Goal: Task Accomplishment & Management: Use online tool/utility

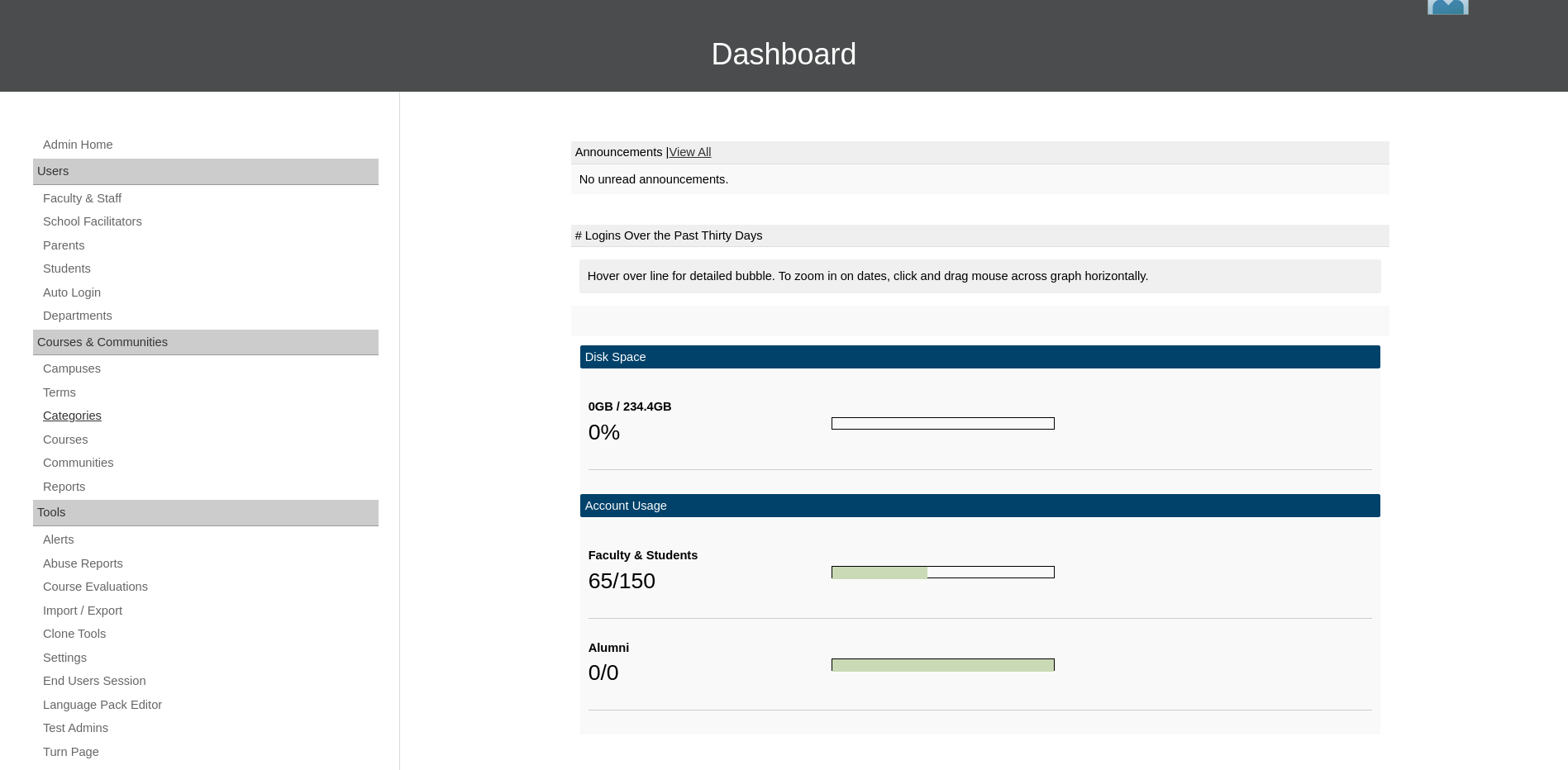
scroll to position [331, 0]
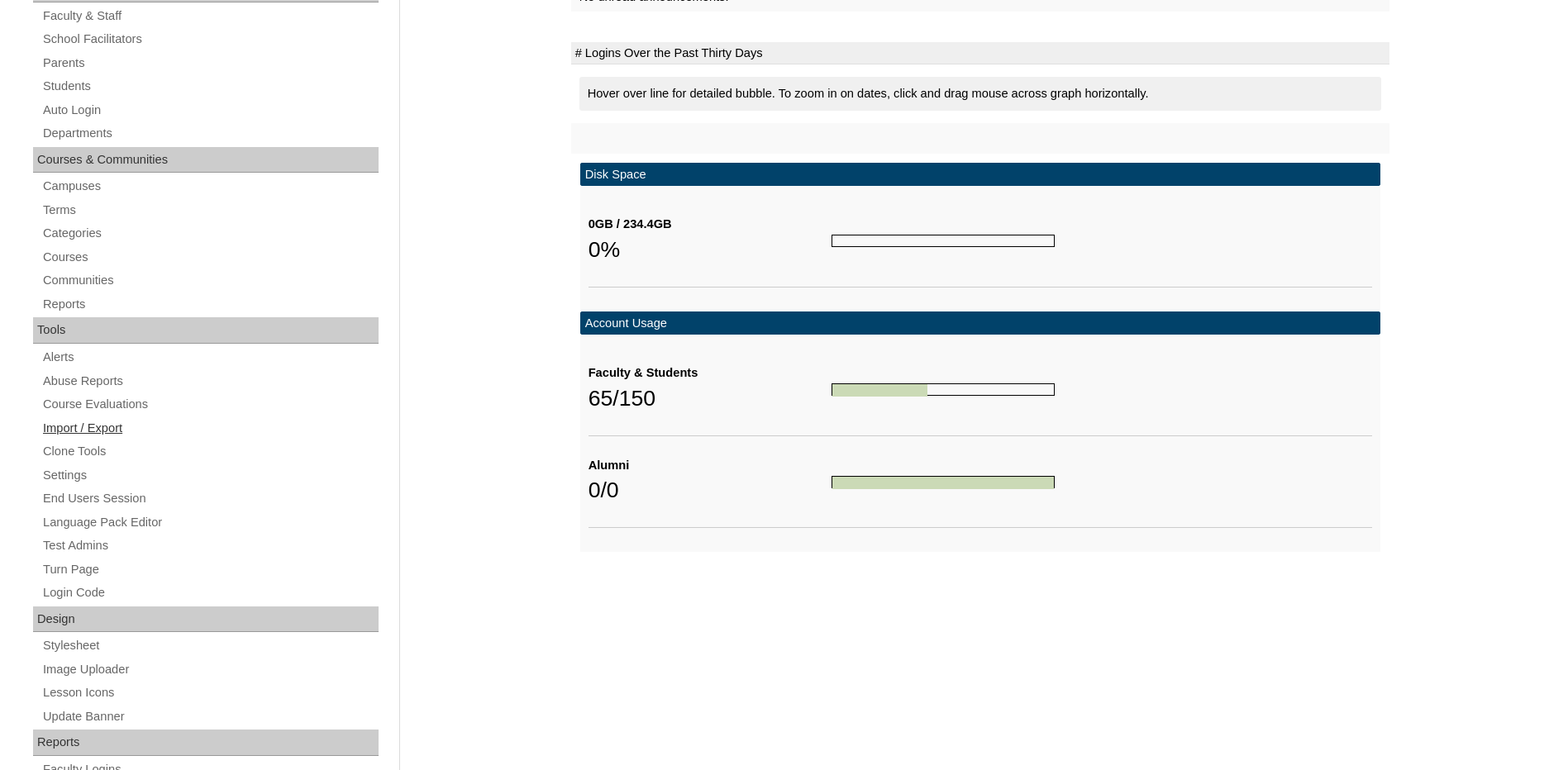
click at [104, 426] on link "Import / Export" at bounding box center [210, 429] width 337 height 21
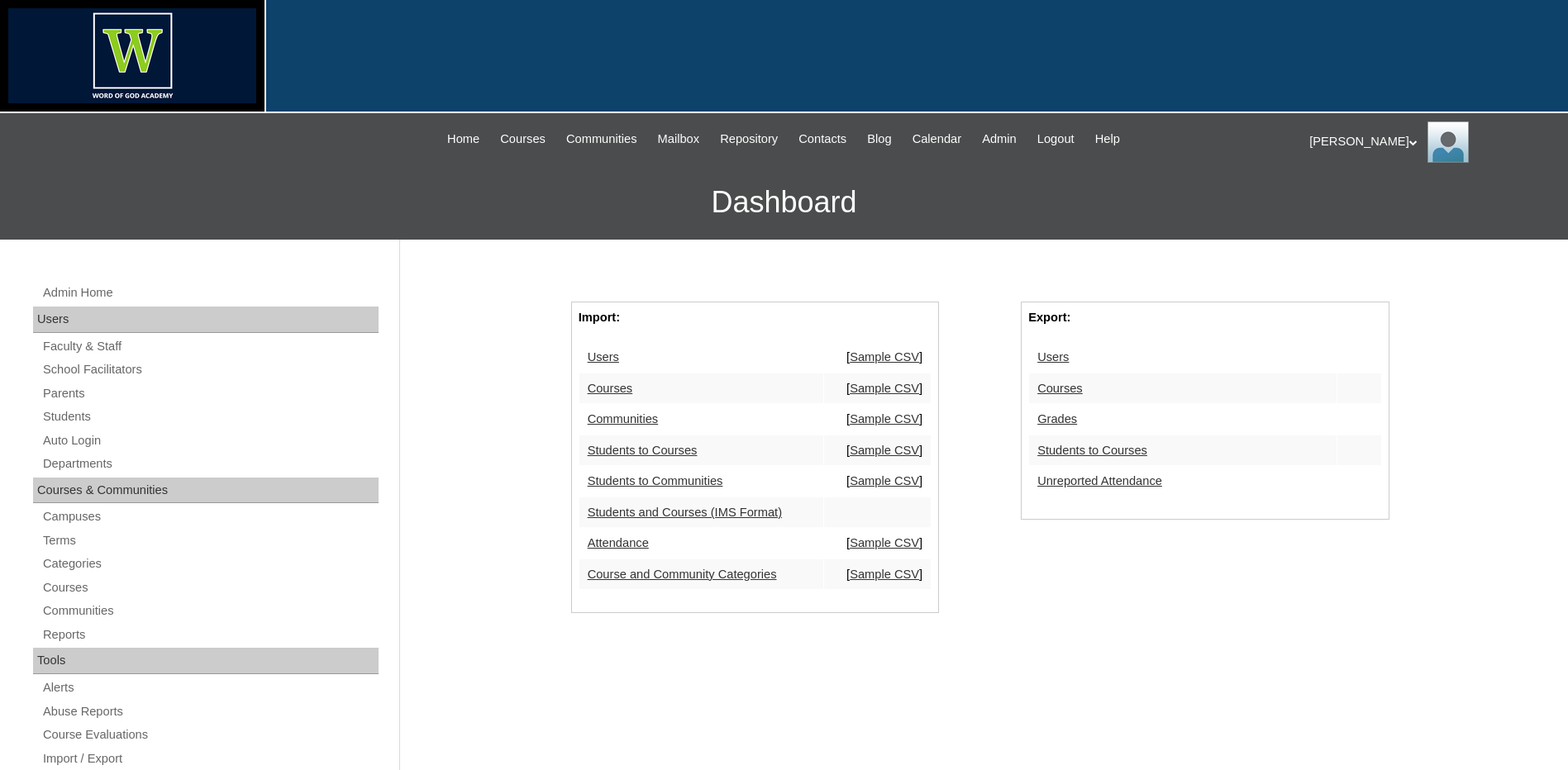
click at [1089, 449] on link "Students to Courses" at bounding box center [1091, 451] width 110 height 13
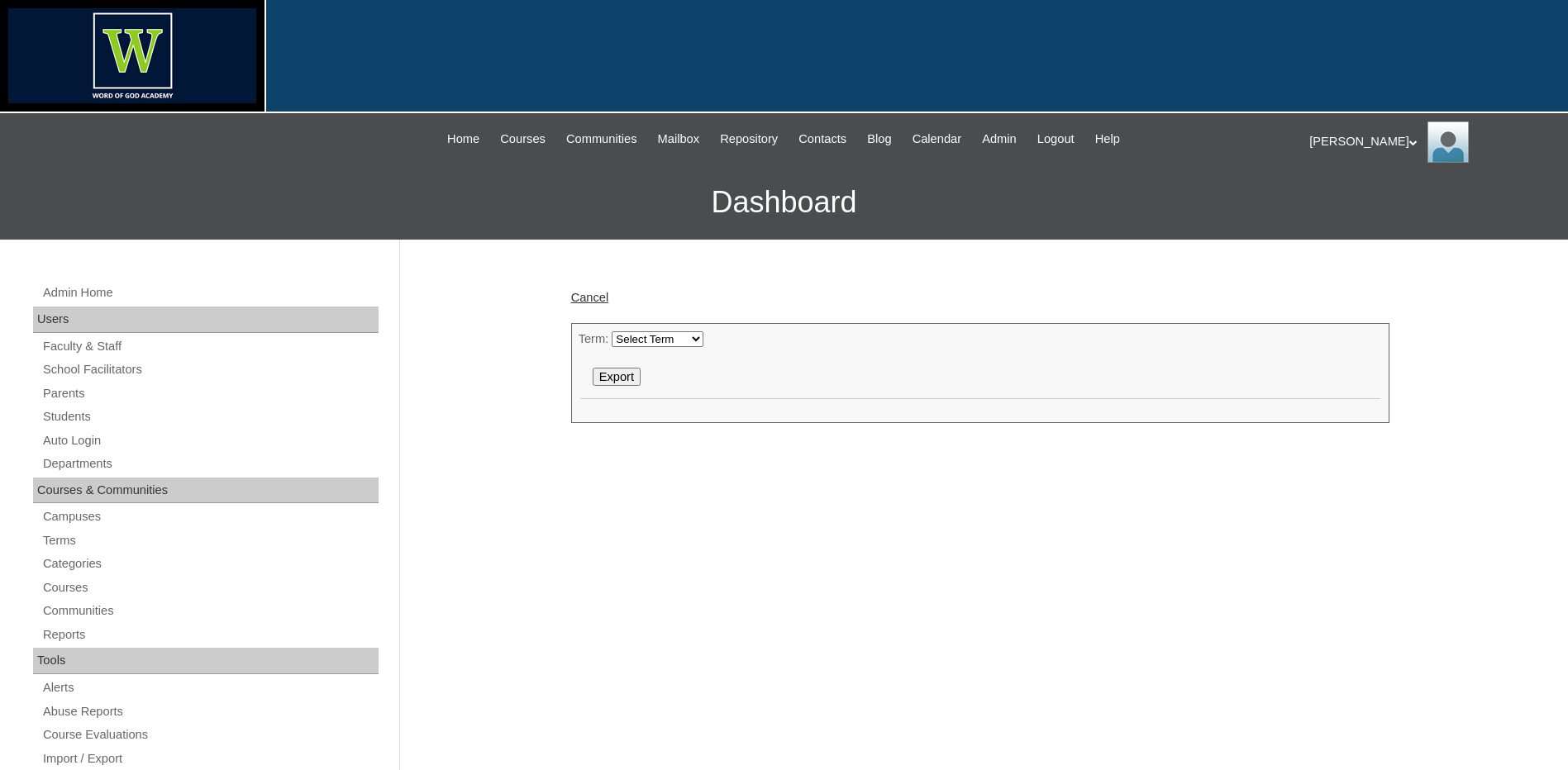
click at [668, 341] on select "Select Term 2025-2026 2024-2025 2023-2024 2022-2023 2021-2022" at bounding box center [658, 339] width 92 height 15
click at [612, 332] on select "Select Term 2025-2026 2024-2025 2023-2024 2022-2023 2021-2022" at bounding box center [658, 339] width 92 height 15
click at [621, 375] on input "Export" at bounding box center [617, 376] width 48 height 18
click at [646, 345] on select "Select Term 2025-2026 2024-2025 2023-2024 2022-2023 2021-2022" at bounding box center [658, 339] width 92 height 15
select select "51"
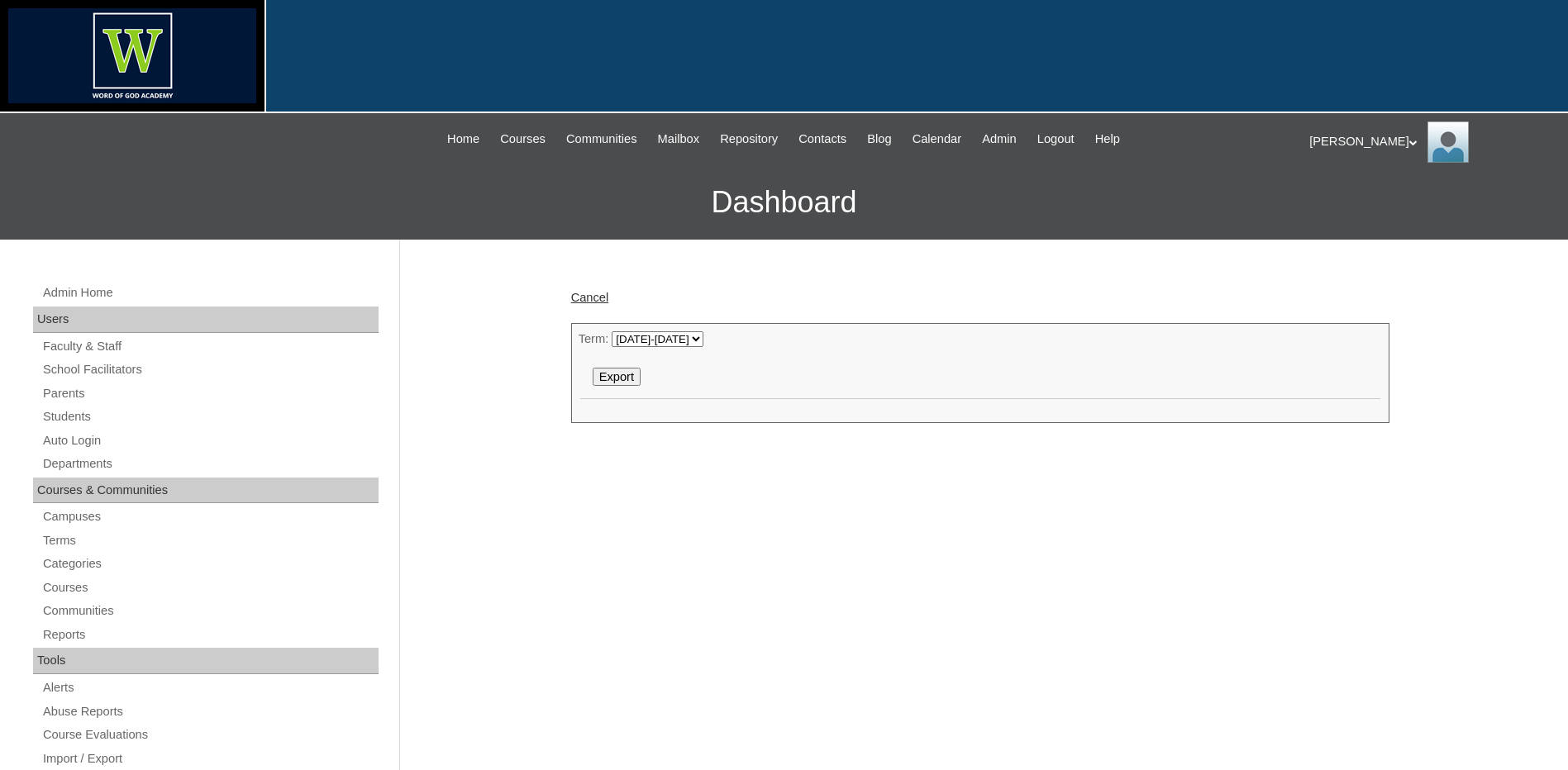
click at [612, 332] on select "Select Term 2025-2026 2024-2025 2023-2024 2022-2023 2021-2022" at bounding box center [658, 339] width 92 height 15
click at [621, 379] on input "Export" at bounding box center [617, 376] width 48 height 18
click at [1068, 140] on span "Logout" at bounding box center [1055, 139] width 37 height 19
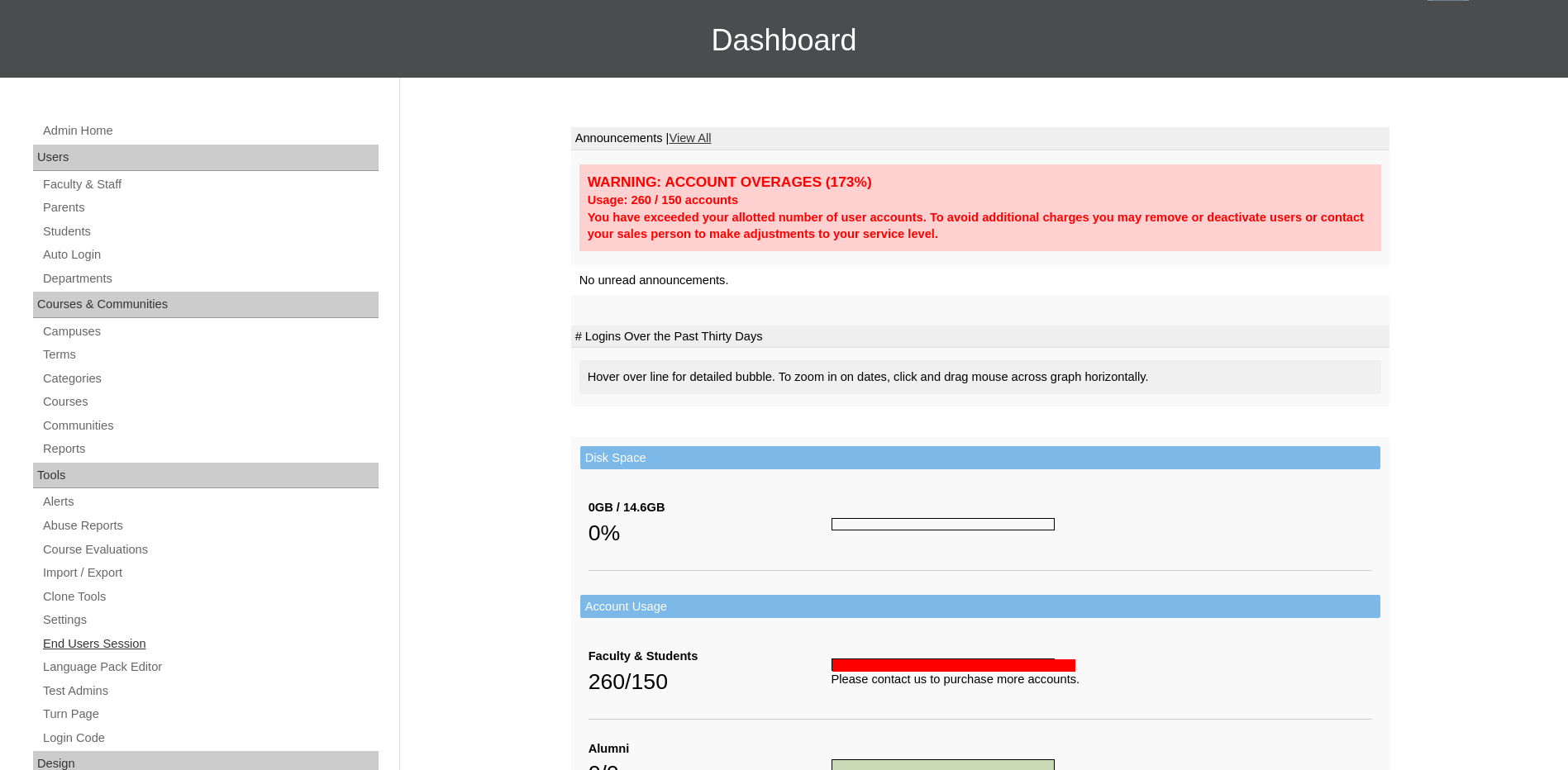
scroll to position [165, 0]
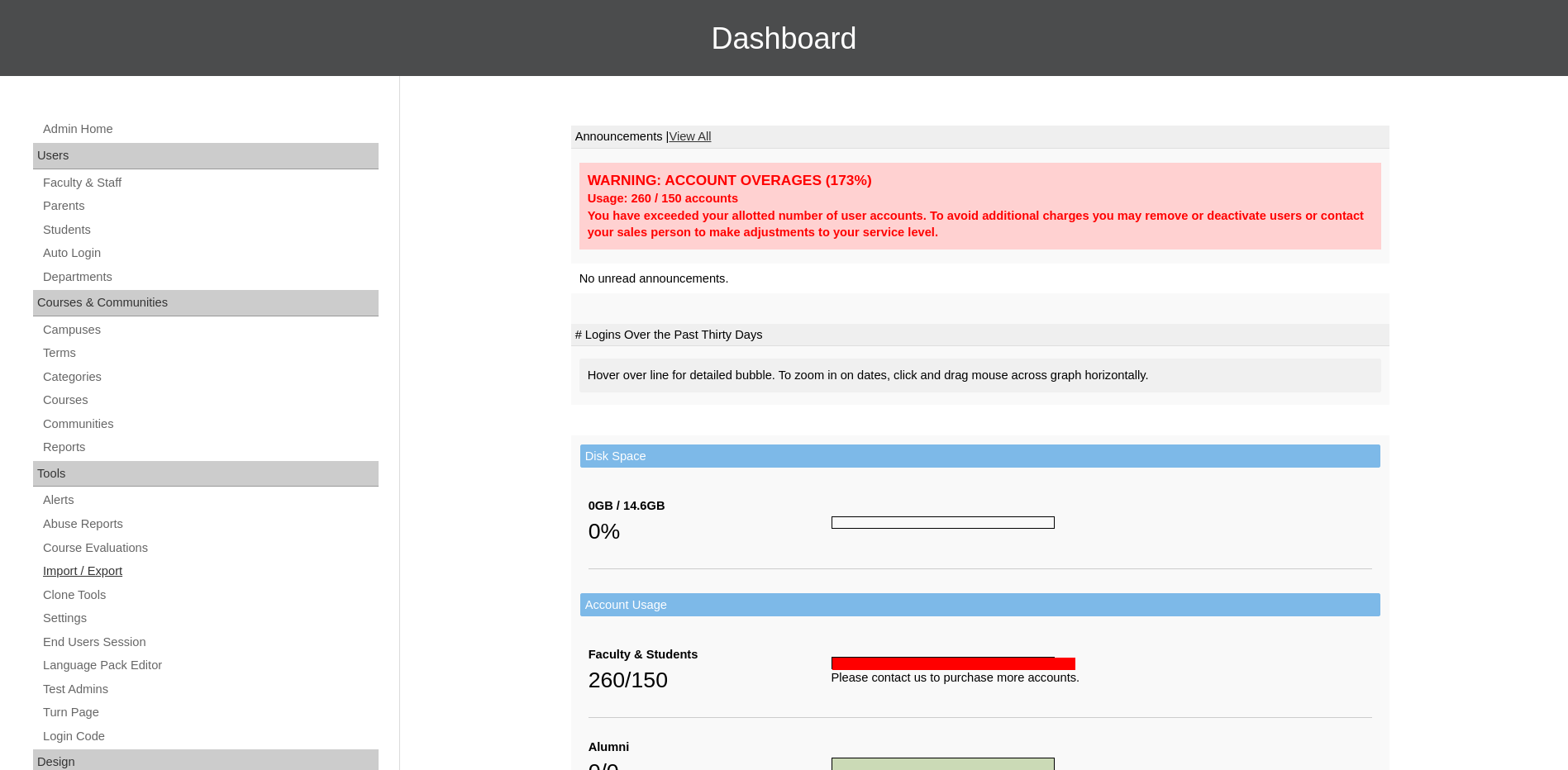
click at [100, 574] on link "Import / Export" at bounding box center [210, 572] width 337 height 21
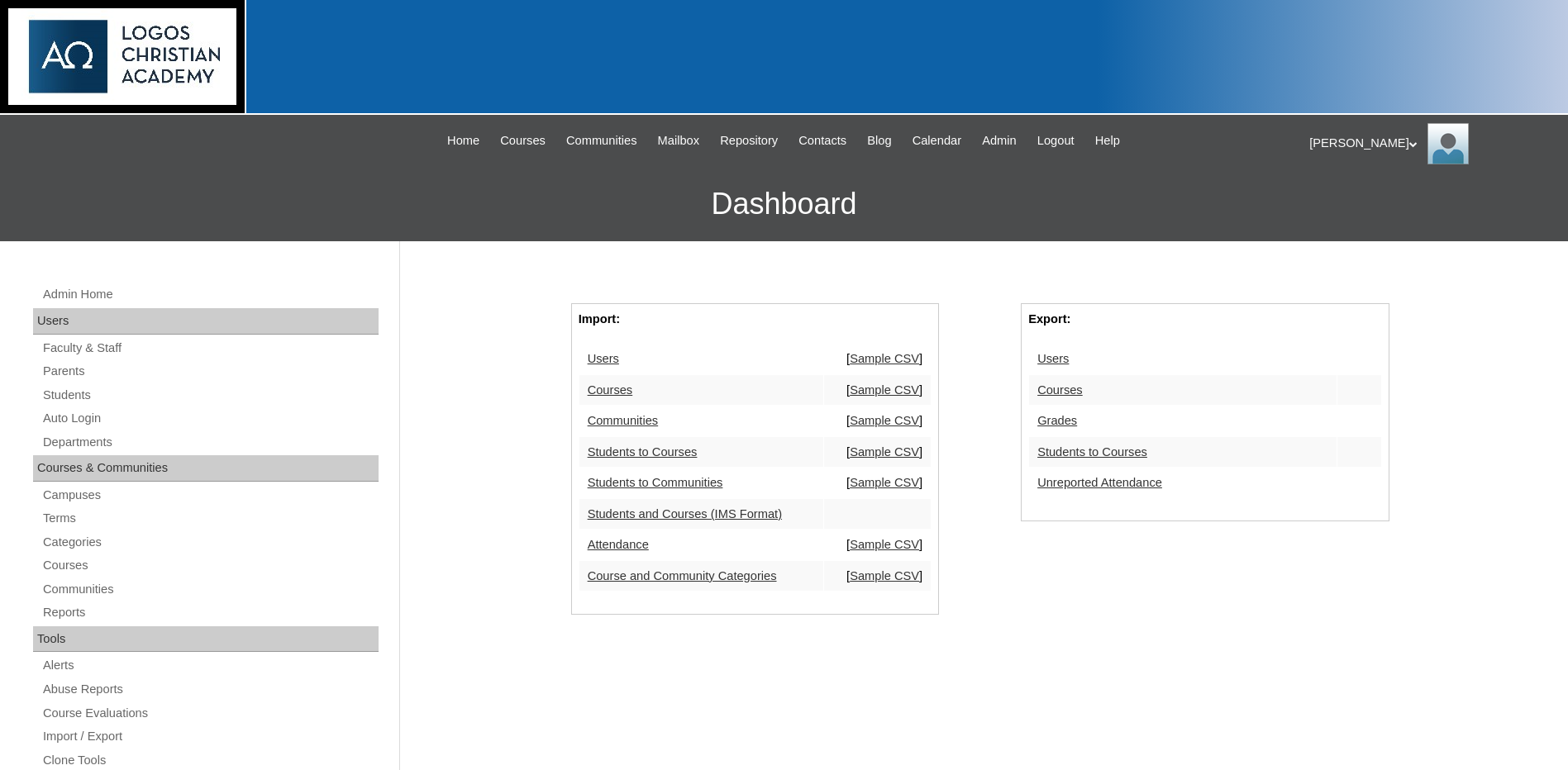
click at [1067, 455] on link "Students to Courses" at bounding box center [1091, 452] width 110 height 13
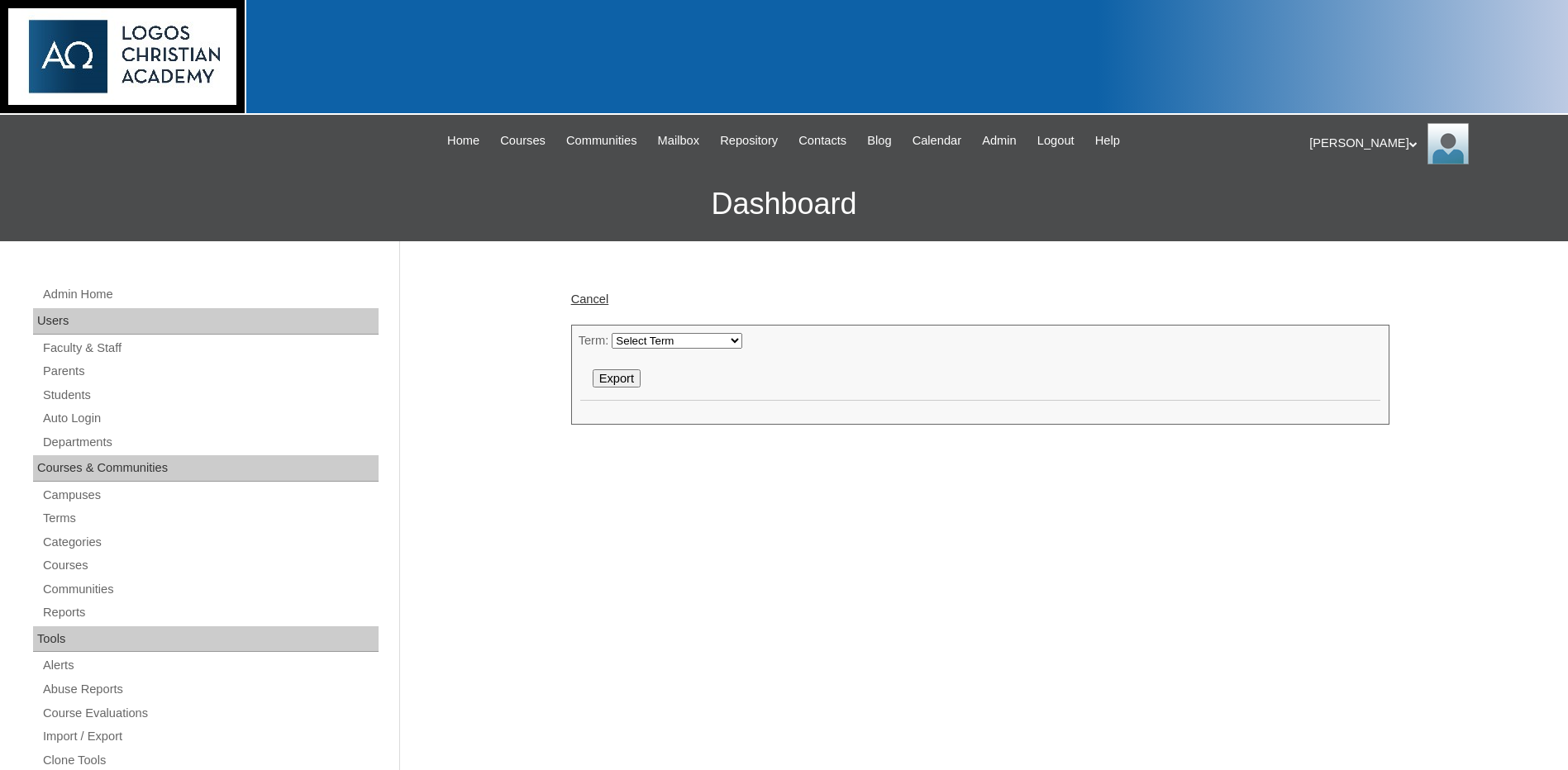
drag, startPoint x: 673, startPoint y: 352, endPoint x: 668, endPoint y: 342, distance: 11.2
click at [670, 351] on form "Term: Select Term 2025-2026 2024-2025 2023-2024 Edvance360 Test Term Export" at bounding box center [980, 368] width 804 height 71
click at [668, 342] on select "Select Term 2025-2026 2024-2025 2023-2024 Edvance360 Test Term" at bounding box center [677, 340] width 131 height 15
click at [612, 333] on select "Select Term 2025-2026 2024-2025 2023-2024 Edvance360 Test Term" at bounding box center [677, 340] width 131 height 15
click at [615, 372] on input "Export" at bounding box center [617, 378] width 48 height 18
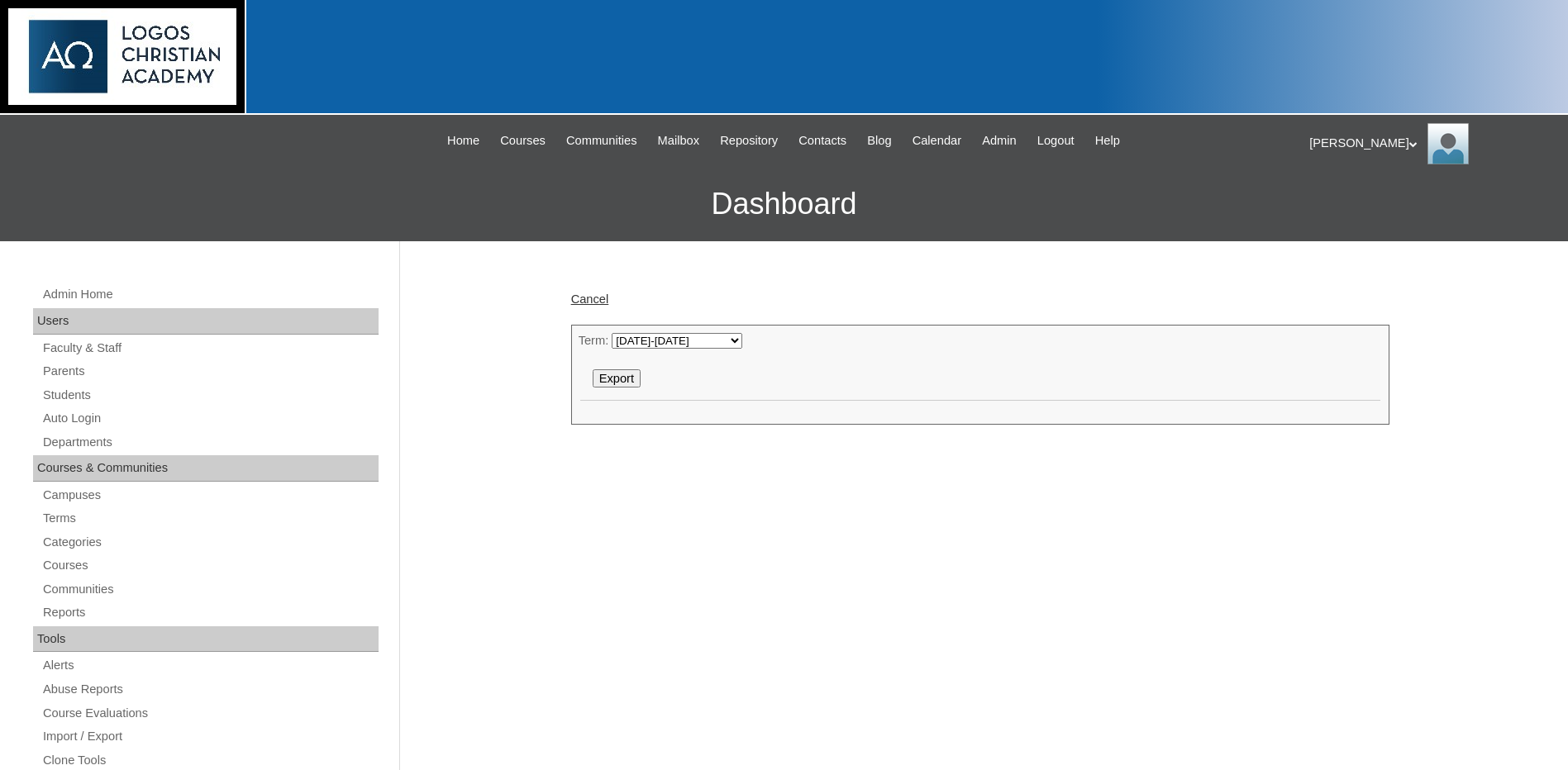
click at [709, 336] on select "Select Term 2025-2026 2024-2025 2023-2024 Edvance360 Test Term" at bounding box center [677, 340] width 131 height 15
select select "51"
click at [612, 333] on select "Select Term 2025-2026 2024-2025 2023-2024 Edvance360 Test Term" at bounding box center [677, 340] width 131 height 15
click at [617, 382] on input "Export" at bounding box center [617, 378] width 48 height 18
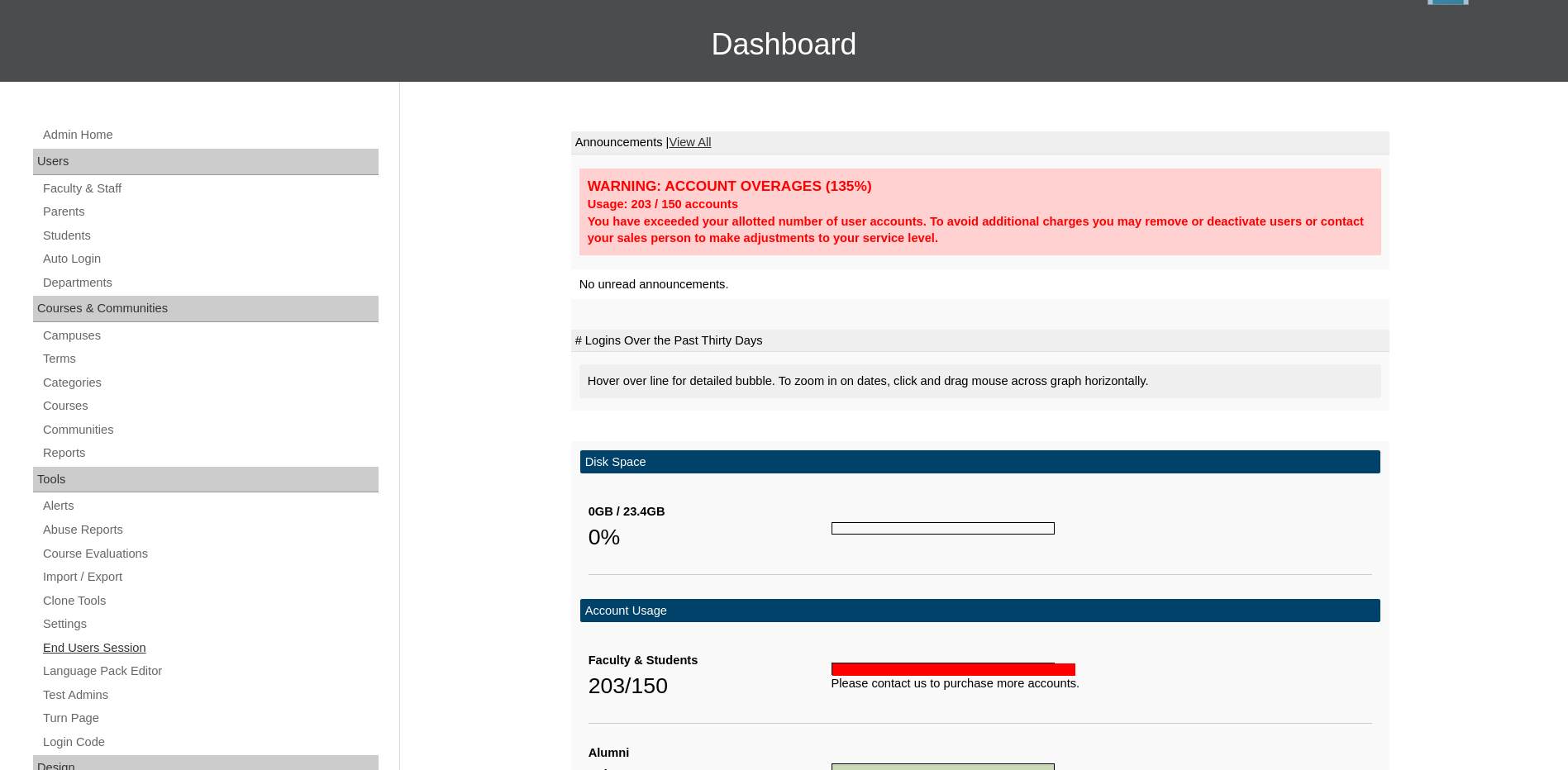
scroll to position [165, 0]
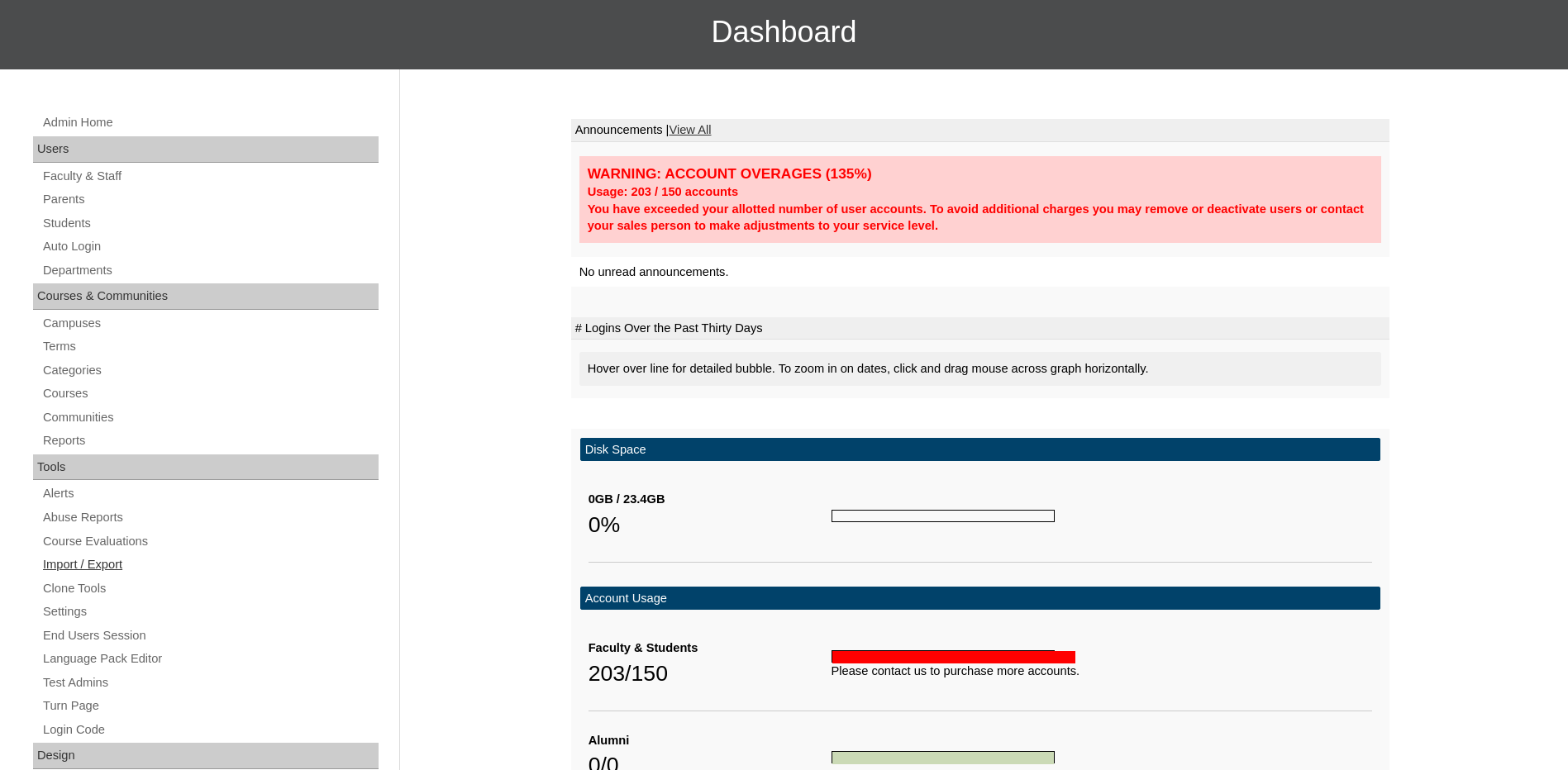
click at [110, 570] on link "Import / Export" at bounding box center [210, 565] width 337 height 21
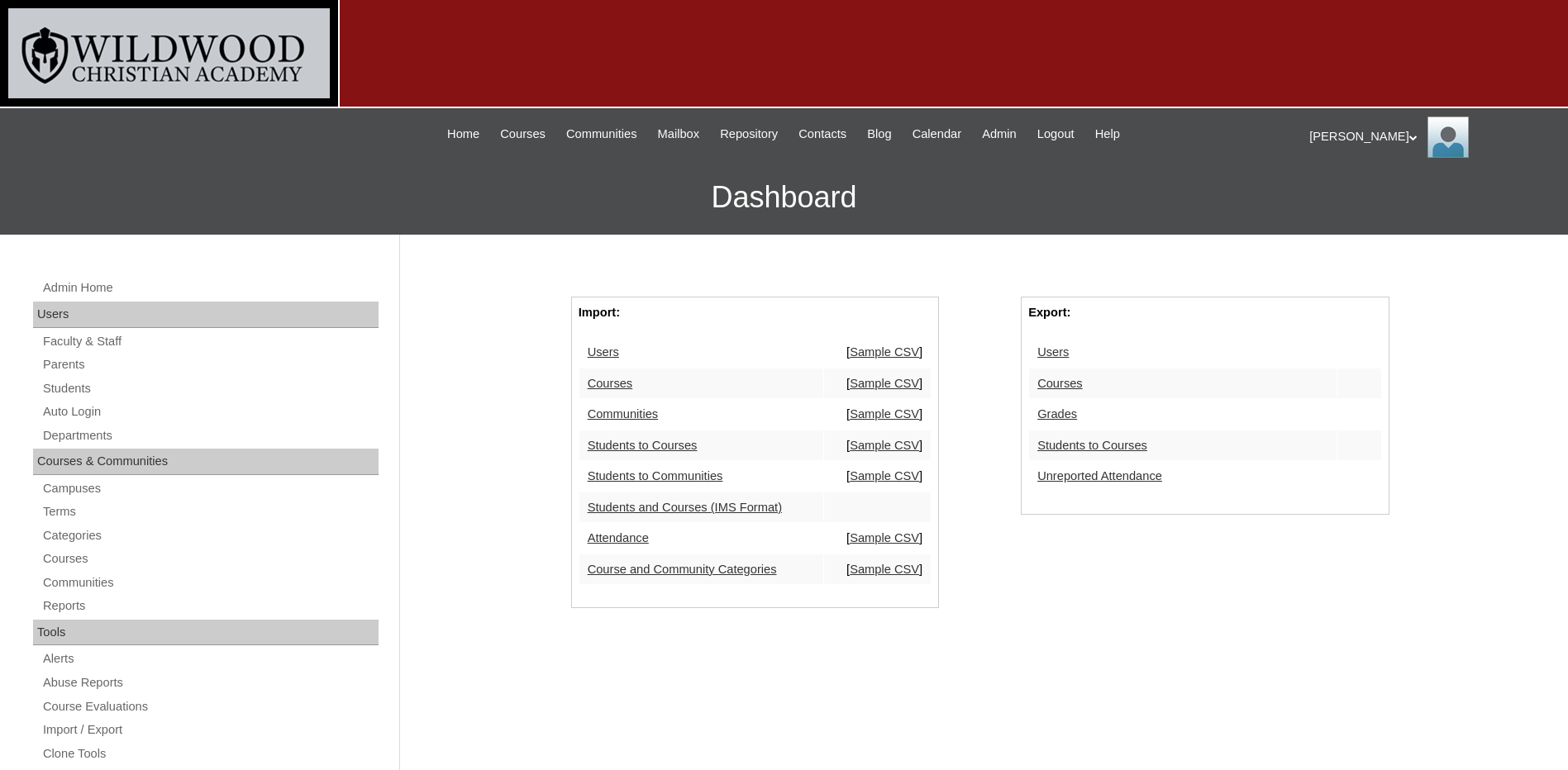
click at [1083, 451] on link "Students to Courses" at bounding box center [1091, 445] width 110 height 13
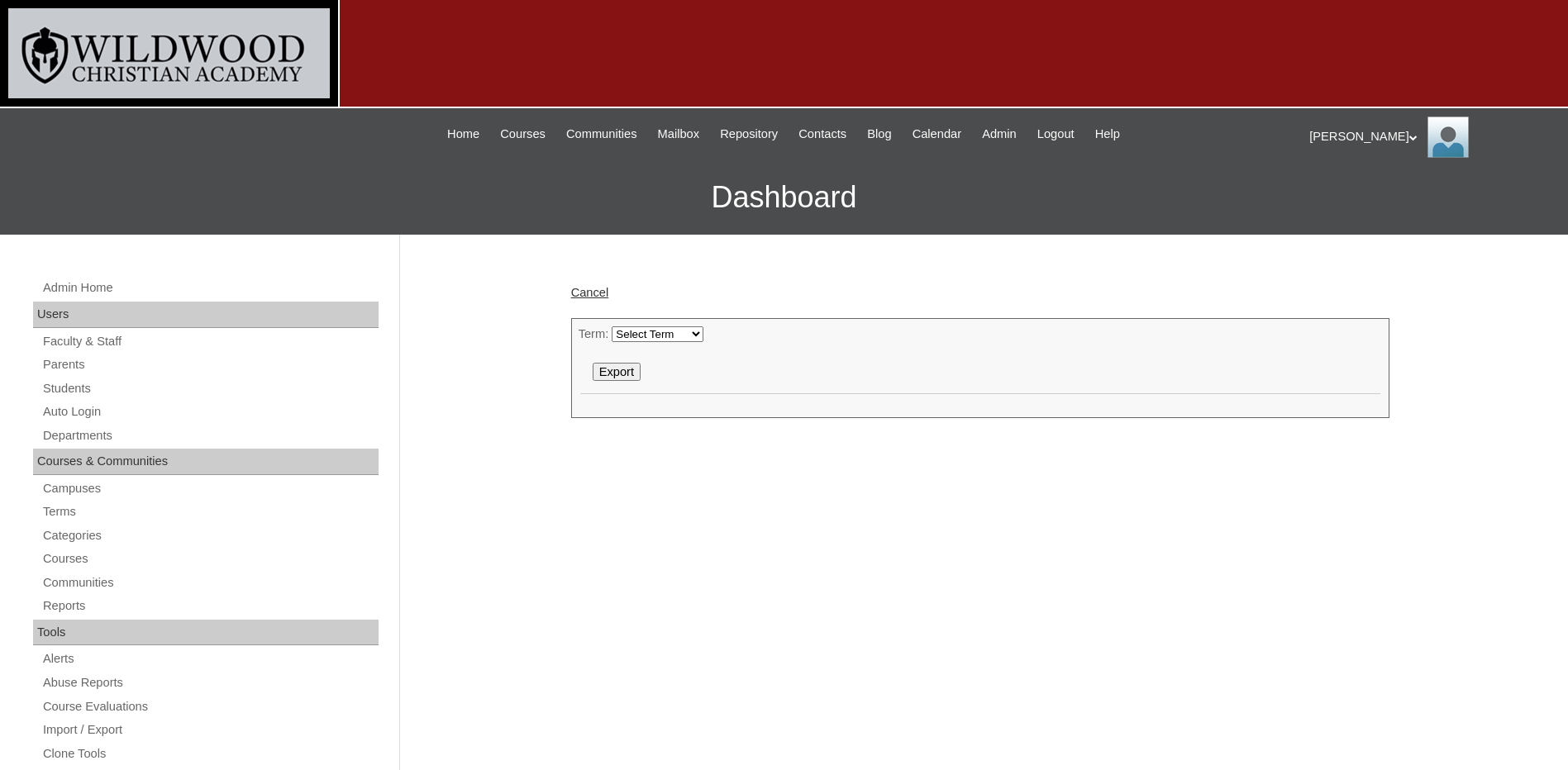
click at [629, 344] on form "Term: Select Term 2025-2026 2024-2025 2023-2024 2022-2023 2021-2022 Export" at bounding box center [980, 361] width 804 height 71
click at [632, 334] on select "Select Term 2025-2026 2024-2025 2023-2024 2022-2023 2021-2022" at bounding box center [658, 334] width 92 height 15
click at [612, 326] on select "Select Term 2025-2026 2024-2025 2023-2024 2022-2023 2021-2022" at bounding box center [658, 334] width 92 height 15
click at [605, 372] on input "Export" at bounding box center [617, 372] width 48 height 18
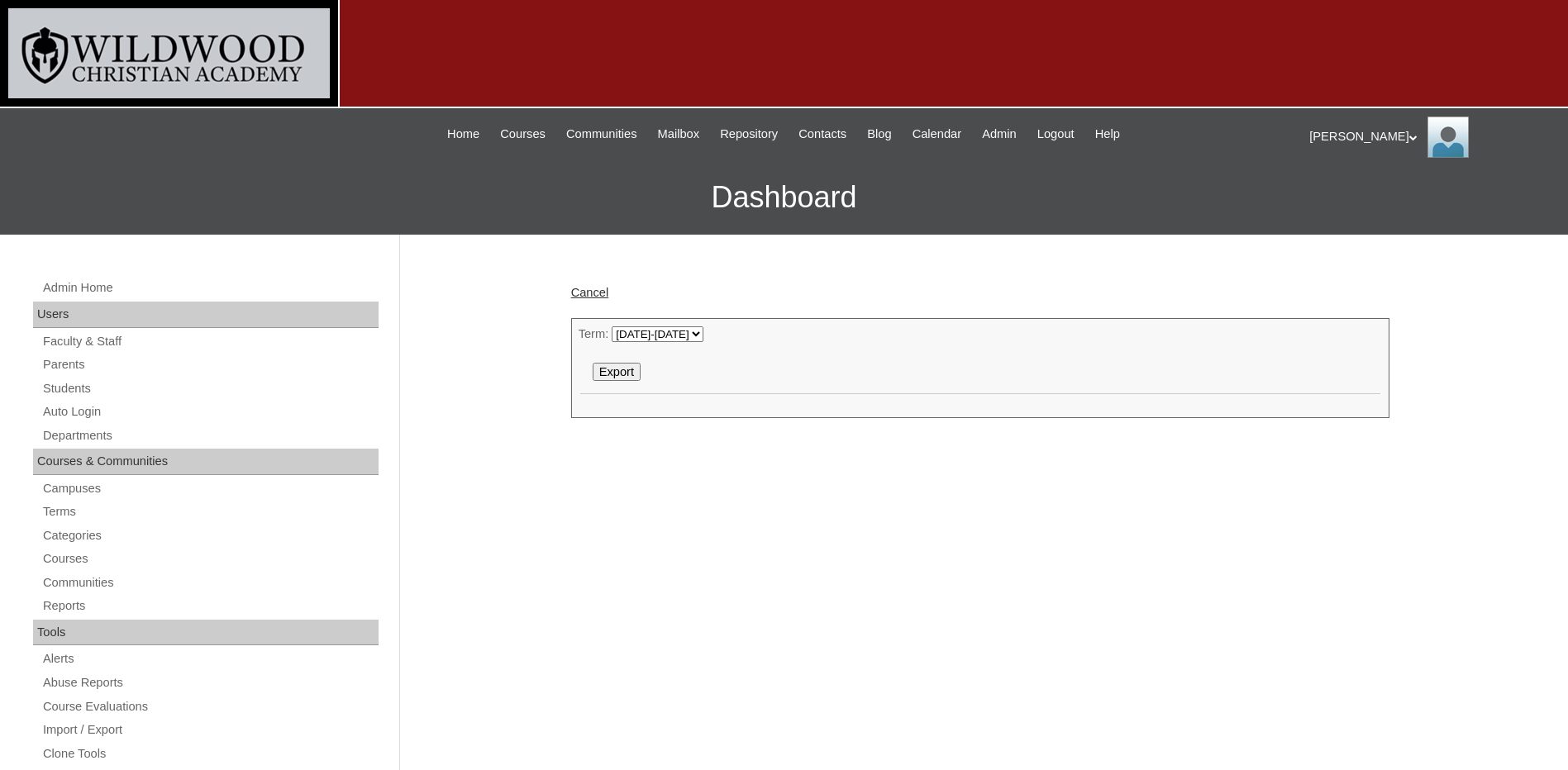
drag, startPoint x: 641, startPoint y: 325, endPoint x: 635, endPoint y: 333, distance: 10.0
click at [641, 325] on div "Term: Select Term 2025-2026 2024-2025 2023-2024 2022-2023 2021-2022 Export" at bounding box center [980, 368] width 818 height 100
click at [626, 338] on select "Select Term 2025-2026 2024-2025 2023-2024 2022-2023 2021-2022" at bounding box center [658, 334] width 92 height 15
select select "51"
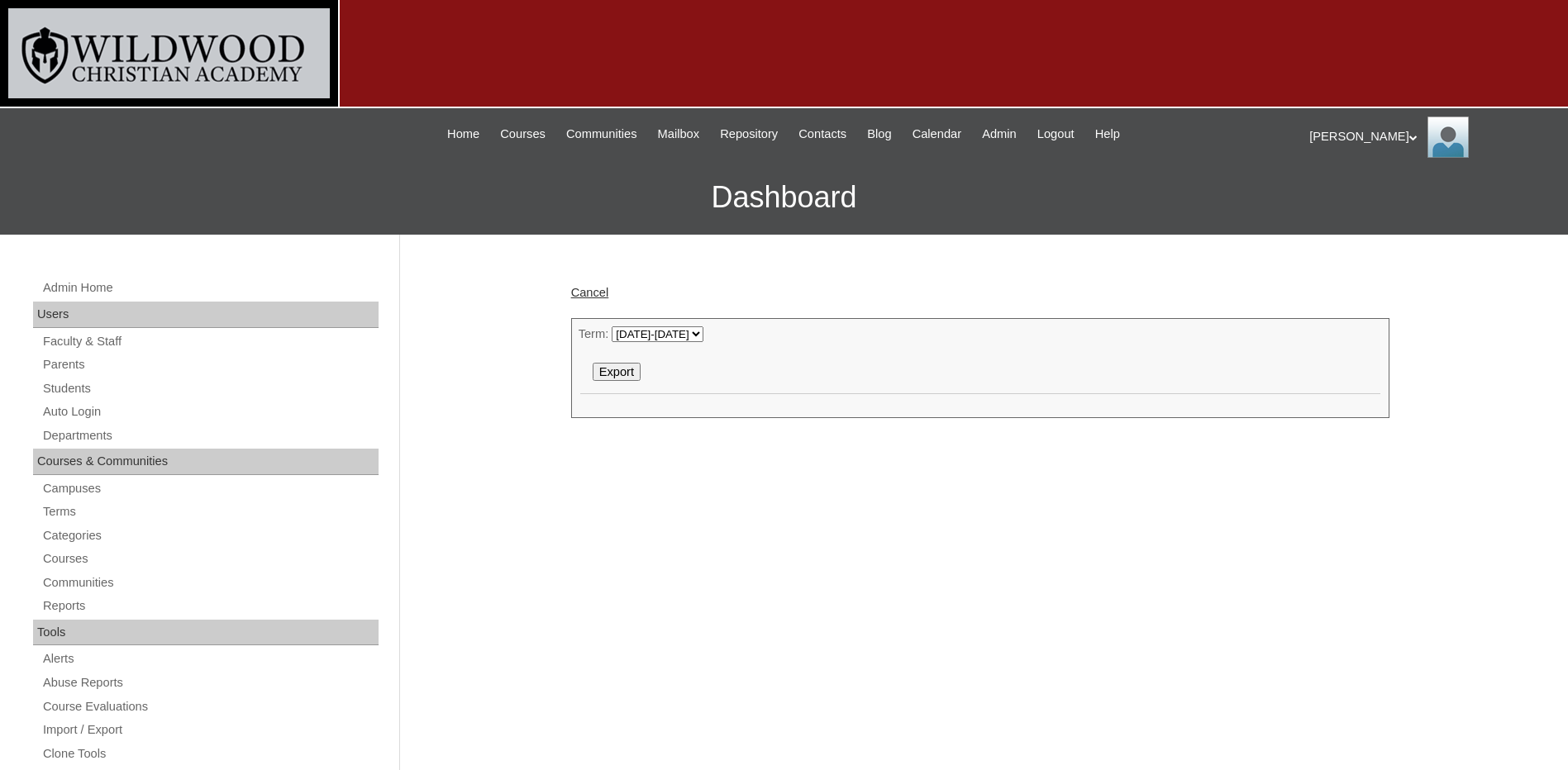
click at [612, 326] on select "Select Term 2025-2026 2024-2025 2023-2024 2022-2023 2021-2022" at bounding box center [658, 334] width 92 height 15
click at [618, 375] on input "Export" at bounding box center [617, 372] width 48 height 18
click at [1038, 133] on span "Logout" at bounding box center [1055, 134] width 37 height 19
